Goal: Information Seeking & Learning: Find specific fact

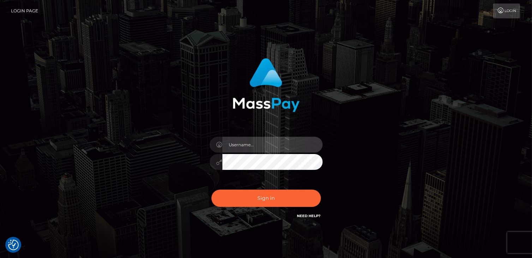
type input "catalinad"
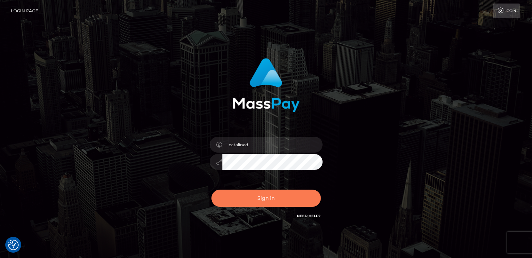
drag, startPoint x: 0, startPoint y: 0, endPoint x: 253, endPoint y: 196, distance: 320.0
click at [253, 196] on button "Sign in" at bounding box center [265, 198] width 109 height 17
type input "catalinad"
click at [253, 196] on button "Sign in" at bounding box center [265, 198] width 109 height 17
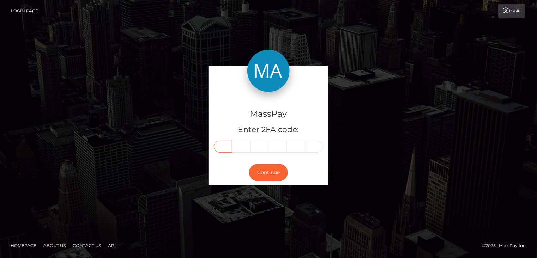
click at [223, 149] on input "text" at bounding box center [223, 147] width 18 height 12
type input "0"
type input "4"
type input "6"
type input "8"
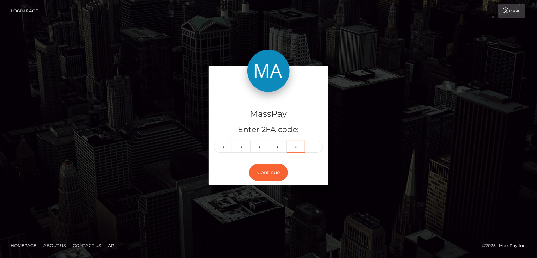
type input "4"
type input "0"
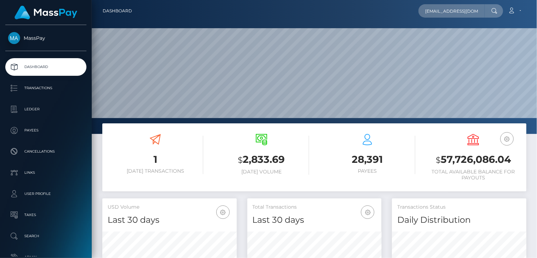
scroll to position [125, 134]
type input "abcdefnatasha@gmail.com"
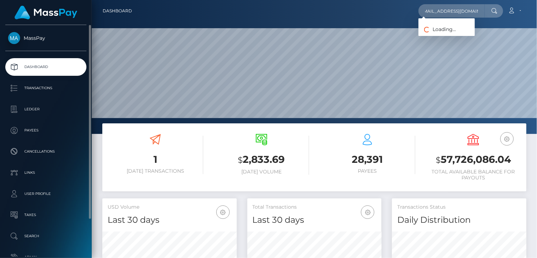
scroll to position [0, 0]
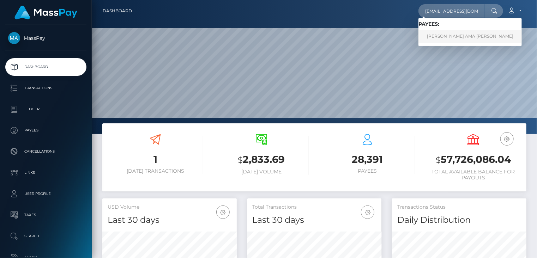
click at [430, 38] on link "GIFTY AMA MENSAH" at bounding box center [469, 36] width 103 height 13
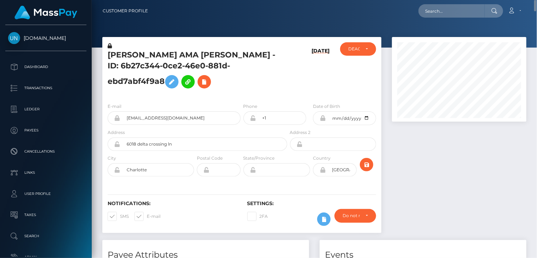
click at [143, 54] on h5 "GIFTY AMA MENSAH - ID: 6b27c344-0ce2-46e0-881d-ebd7abf4f9a8" at bounding box center [196, 71] width 176 height 42
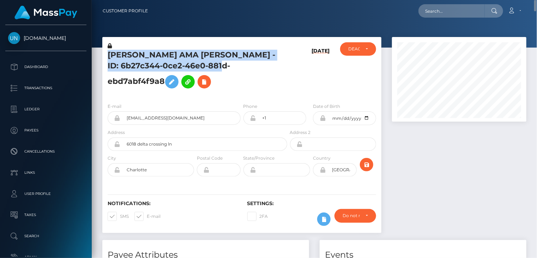
click at [143, 54] on h5 "GIFTY AMA MENSAH - ID: 6b27c344-0ce2-46e0-881d-ebd7abf4f9a8" at bounding box center [196, 71] width 176 height 42
copy h5 "GIFTY AMA MENSAH - ID: 6b27c344-0ce2-46e0-881d-ebd7abf4f9a8"
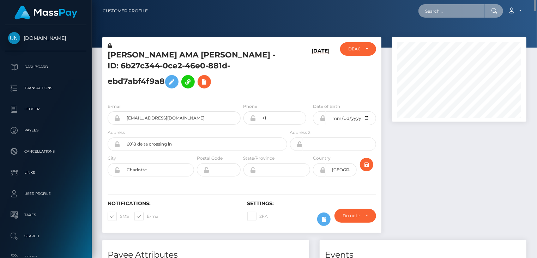
paste input "evatimbrell09@gmail.com"
type input "evatimbrell09@gmail.com"
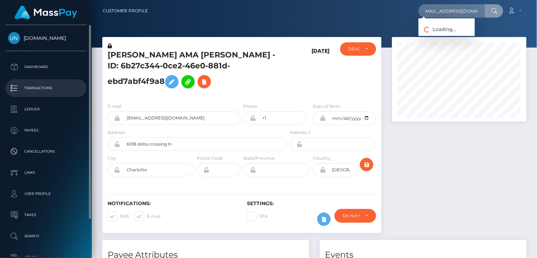
scroll to position [0, 0]
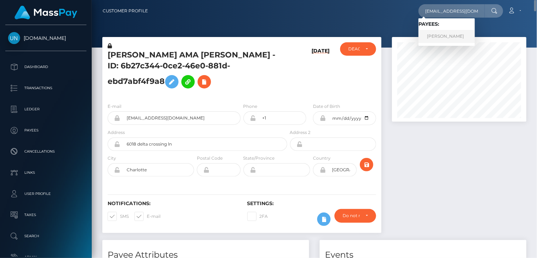
click at [443, 36] on link "Natasha Allender" at bounding box center [446, 36] width 56 height 13
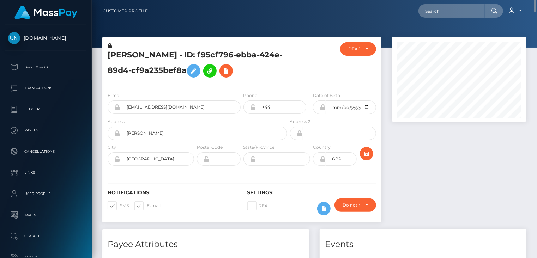
click at [145, 52] on h5 "Natasha Allender - ID: f95cf796-ebba-424e-89d4-cf9a235bef8a" at bounding box center [196, 65] width 176 height 31
copy h5 "Natasha Allender - ID: f95cf796-ebba-424e-89d4-cf9a235bef8a"
